Goal: Connect with others: Connect with others

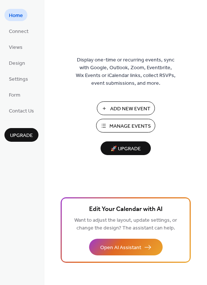
click at [123, 125] on span "Manage Events" at bounding box center [129, 126] width 41 height 8
click at [17, 79] on span "Settings" at bounding box center [18, 79] width 19 height 8
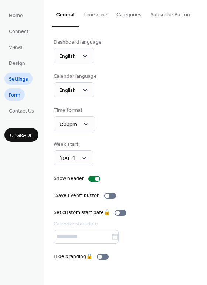
click at [19, 95] on span "Form" at bounding box center [14, 95] width 11 height 8
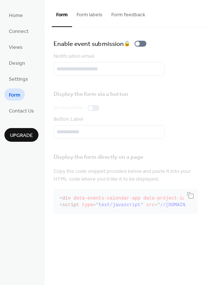
click at [15, 69] on ul "Home Connect Views Design Settings Form Contact Us" at bounding box center [21, 63] width 34 height 108
click at [15, 62] on span "Design" at bounding box center [17, 64] width 16 height 8
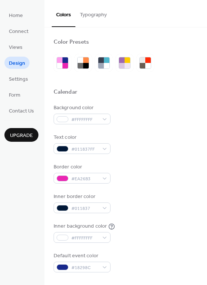
click at [87, 12] on button "Typography" at bounding box center [93, 13] width 36 height 26
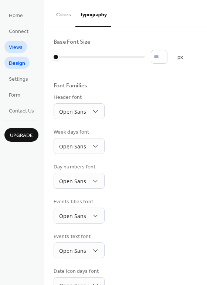
click at [22, 48] on link "Views" at bounding box center [15, 47] width 23 height 12
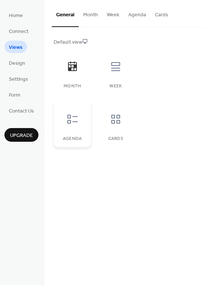
click at [74, 126] on div at bounding box center [72, 119] width 22 height 22
click at [163, 13] on button "Cards" at bounding box center [161, 13] width 22 height 26
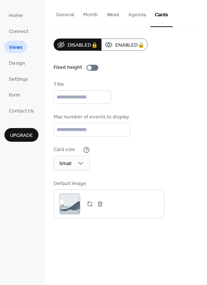
click at [127, 16] on button "Agenda" at bounding box center [137, 13] width 27 height 26
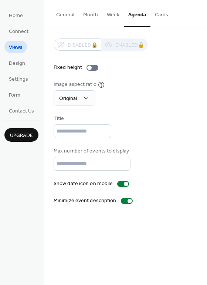
click at [66, 14] on button "General" at bounding box center [65, 13] width 27 height 26
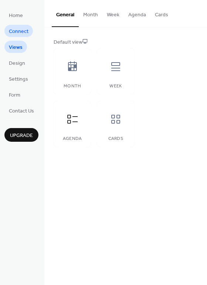
click at [17, 30] on span "Connect" at bounding box center [19, 32] width 20 height 8
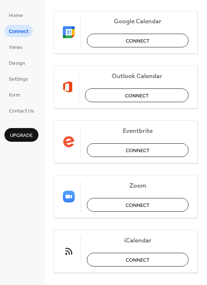
scroll to position [155, 0]
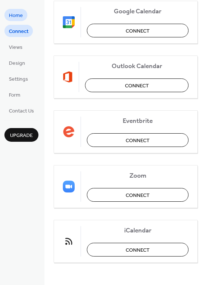
click at [13, 19] on span "Home" at bounding box center [16, 16] width 14 height 8
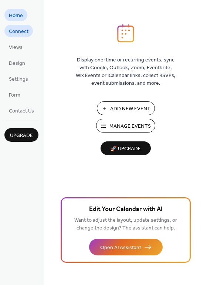
click at [23, 33] on span "Connect" at bounding box center [19, 32] width 20 height 8
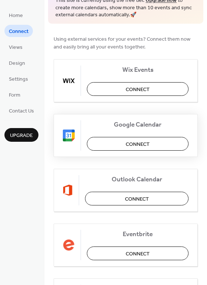
scroll to position [58, 0]
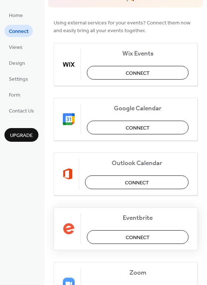
click at [114, 237] on button "Connect" at bounding box center [138, 237] width 102 height 14
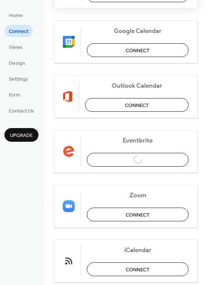
scroll to position [155, 0]
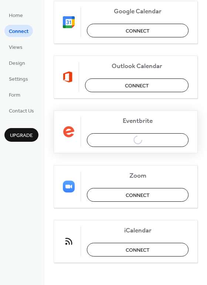
click at [142, 139] on div "Eventbrite Connect" at bounding box center [126, 131] width 144 height 43
click at [15, 48] on span "Views" at bounding box center [16, 48] width 14 height 8
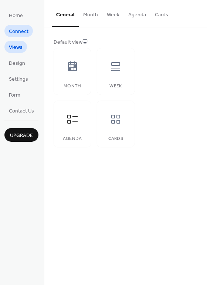
click at [19, 28] on span "Connect" at bounding box center [19, 32] width 20 height 8
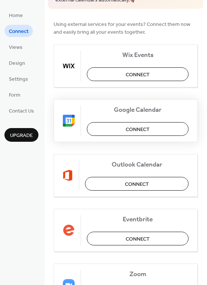
scroll to position [63, 0]
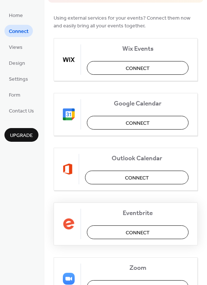
click at [121, 229] on button "Connect" at bounding box center [138, 232] width 102 height 14
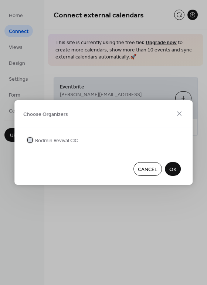
click at [31, 140] on div at bounding box center [30, 140] width 4 height 4
click at [170, 167] on span "OK" at bounding box center [172, 170] width 7 height 8
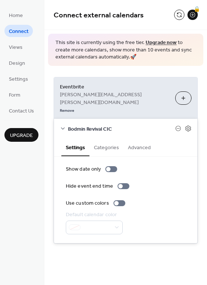
click at [104, 138] on button "Categories" at bounding box center [106, 146] width 34 height 17
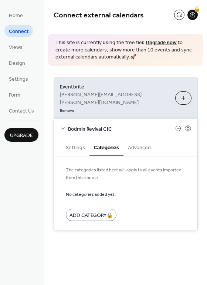
click at [79, 138] on button "Settings" at bounding box center [75, 146] width 28 height 17
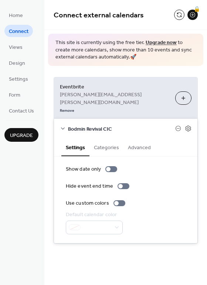
click at [102, 138] on button "Categories" at bounding box center [106, 146] width 34 height 17
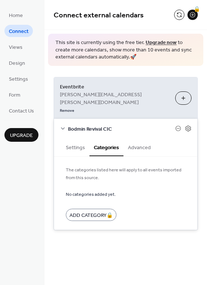
click at [140, 138] on button "Advanced" at bounding box center [139, 146] width 32 height 17
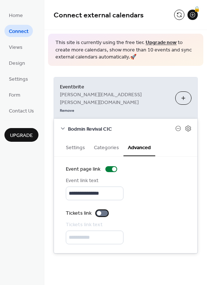
click at [98, 211] on div at bounding box center [99, 213] width 4 height 4
click at [167, 156] on div "**********" at bounding box center [125, 204] width 143 height 96
click at [106, 138] on button "Categories" at bounding box center [106, 146] width 34 height 17
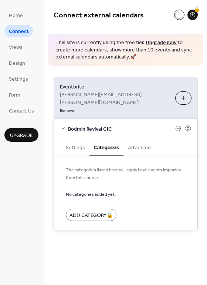
click at [74, 138] on button "Settings" at bounding box center [75, 146] width 28 height 17
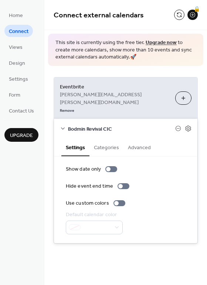
click at [150, 76] on div "**********" at bounding box center [125, 160] width 163 height 189
click at [161, 43] on link "Upgrade now" at bounding box center [161, 43] width 31 height 10
click at [180, 13] on button at bounding box center [179, 15] width 10 height 10
